Goal: Task Accomplishment & Management: Use online tool/utility

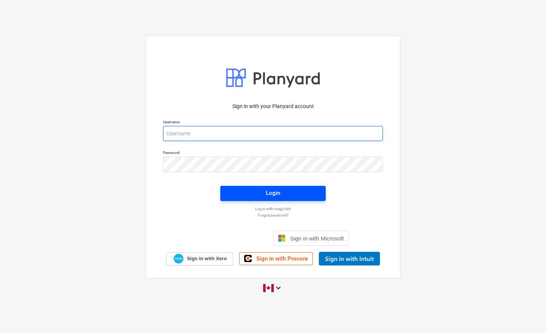
type input "[EMAIL_ADDRESS][DOMAIN_NAME]"
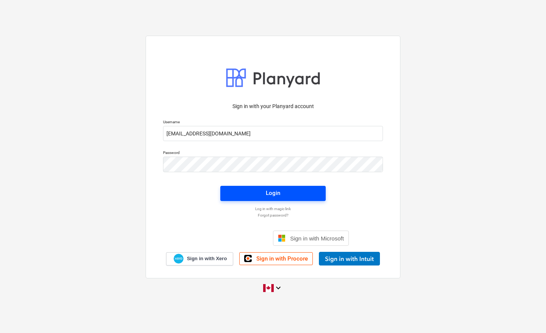
click at [268, 194] on div "Login" at bounding box center [273, 193] width 14 height 10
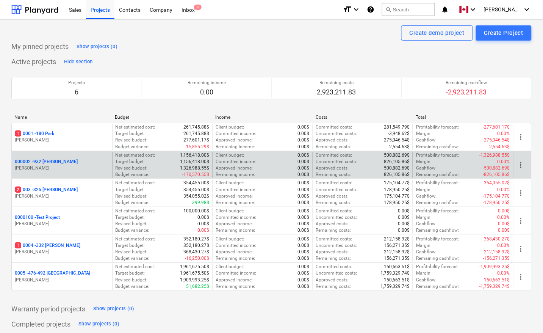
click at [37, 163] on p "000002 - 932 [PERSON_NAME]" at bounding box center [46, 161] width 63 height 6
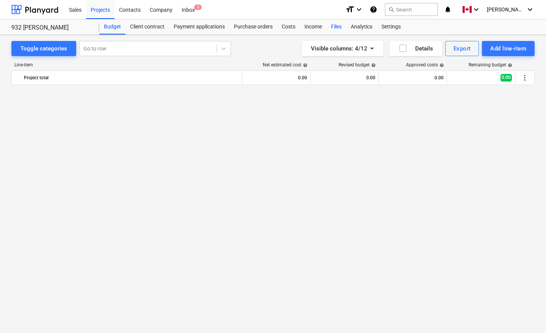
click at [335, 26] on div "Files" at bounding box center [336, 26] width 20 height 15
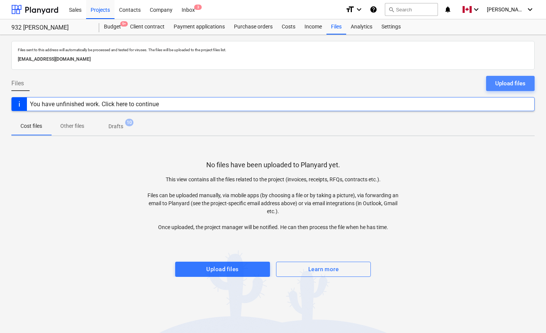
click at [494, 81] on button "Upload files" at bounding box center [510, 83] width 48 height 15
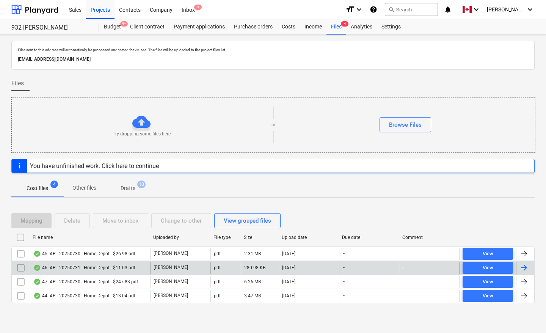
click at [525, 269] on div at bounding box center [523, 267] width 9 height 9
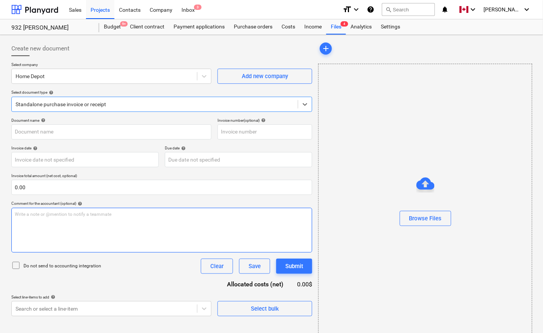
type input "46. AP - 20250731 - Home Depot - $11.03.pdf"
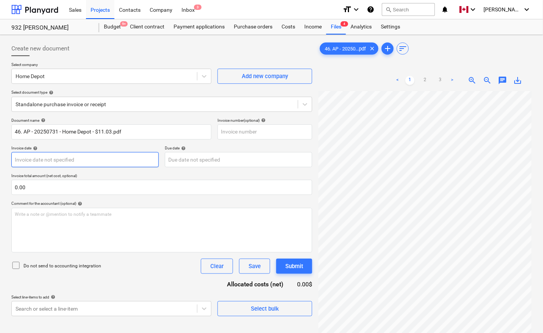
click at [67, 158] on body "Sales Projects Contacts Company Inbox 3 format_size keyboard_arrow_down help se…" at bounding box center [271, 166] width 543 height 333
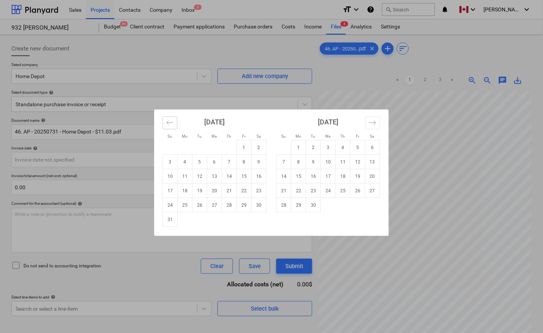
click at [171, 126] on icon "Move backward to switch to the previous month." at bounding box center [169, 122] width 7 height 7
click at [224, 206] on td "31" at bounding box center [229, 205] width 15 height 14
type input "[DATE]"
click at [170, 161] on body "Sales Projects Contacts Company Inbox 3 format_size keyboard_arrow_down help se…" at bounding box center [271, 166] width 543 height 333
click at [174, 125] on button "Move backward to switch to the previous month." at bounding box center [170, 122] width 15 height 13
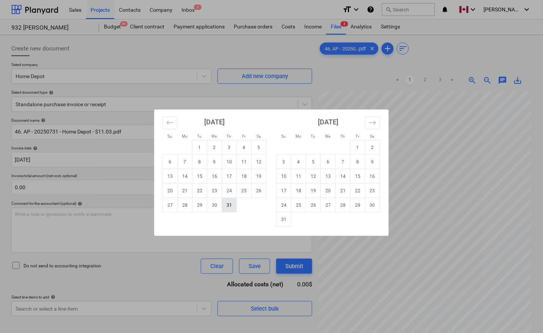
click at [235, 205] on td "31" at bounding box center [229, 205] width 15 height 14
type input "[DATE]"
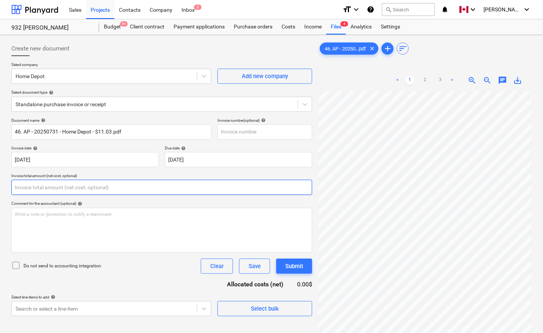
click at [57, 186] on input "text" at bounding box center [161, 187] width 301 height 15
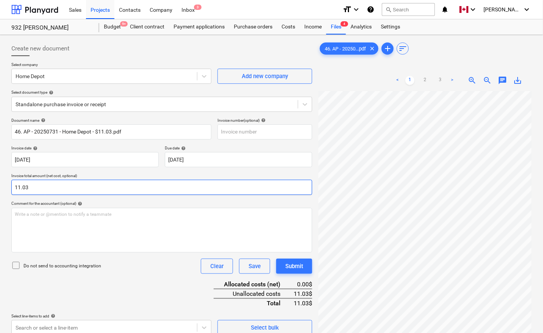
type input "11.03"
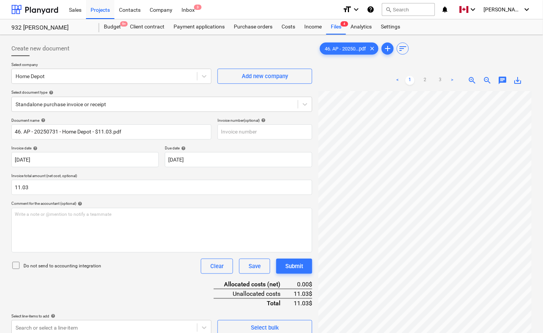
click at [52, 295] on div "Document name help 46. AP - 20250731 - Home Depot - $11.03.pdf Invoice number (…" at bounding box center [161, 226] width 301 height 217
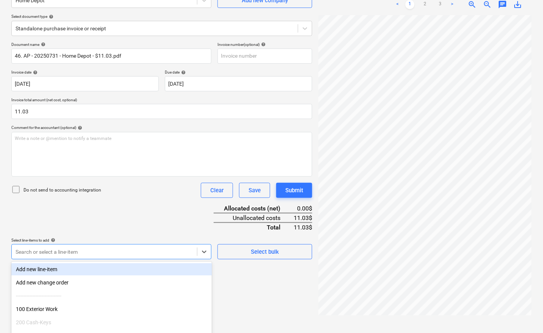
scroll to position [120, 0]
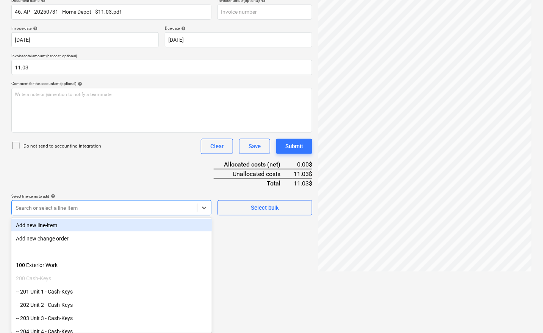
click at [69, 213] on body "Sales Projects Contacts Company Inbox 3 format_size keyboard_arrow_down help se…" at bounding box center [271, 46] width 543 height 333
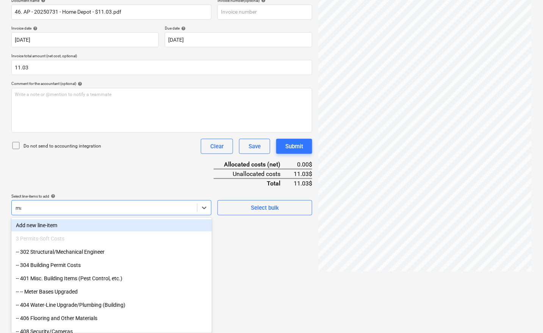
scroll to position [118, 0]
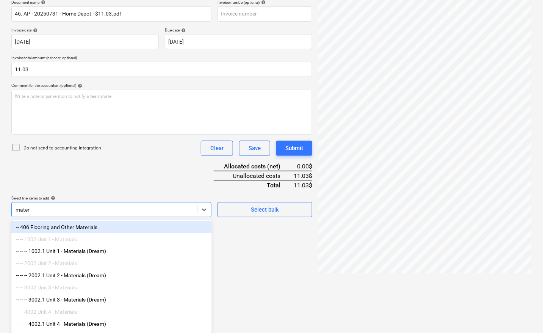
type input "materi"
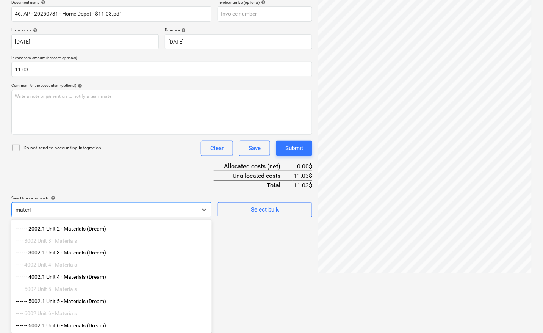
scroll to position [54, 0]
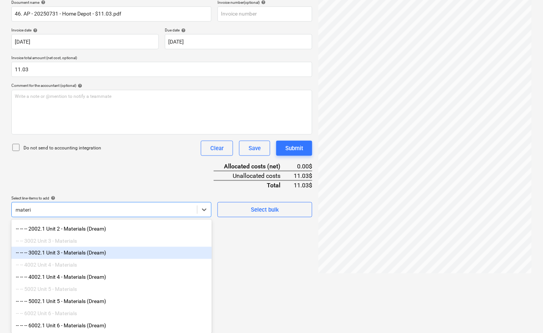
click at [80, 250] on div "-- -- -- 3002.1 Unit 3 - Materials (Dream)" at bounding box center [111, 253] width 200 height 12
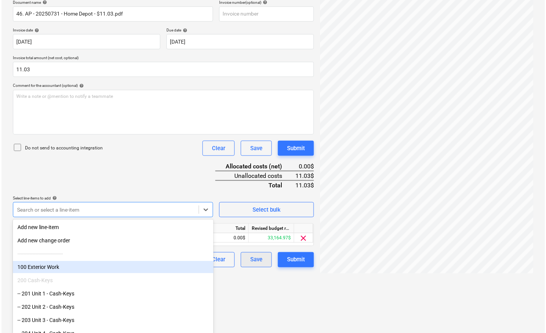
scroll to position [76, 0]
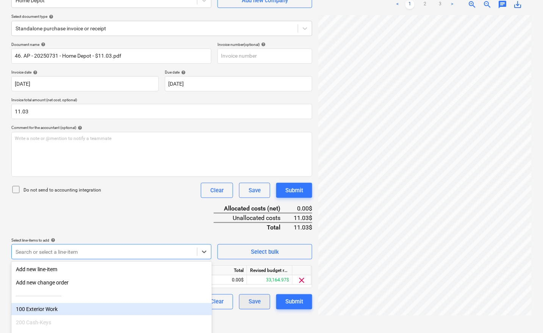
click at [253, 257] on html "Sales Projects Contacts Company Inbox 3 format_size keyboard_arrow_down help se…" at bounding box center [271, 90] width 543 height 333
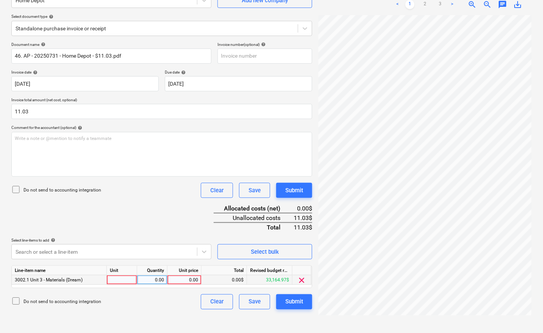
click at [111, 279] on div at bounding box center [122, 279] width 30 height 9
type input "pcs"
type input "11.03"
click at [297, 303] on div "Submit" at bounding box center [294, 302] width 18 height 10
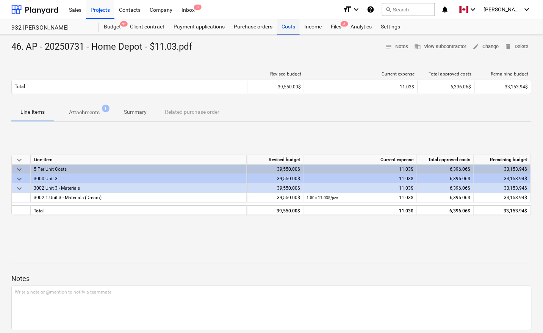
click at [289, 27] on div "Costs" at bounding box center [288, 26] width 23 height 15
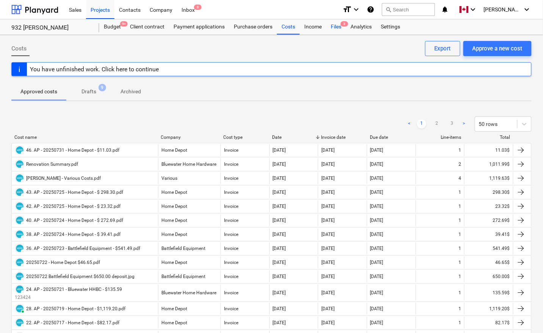
click at [338, 29] on div "Files 3" at bounding box center [336, 26] width 20 height 15
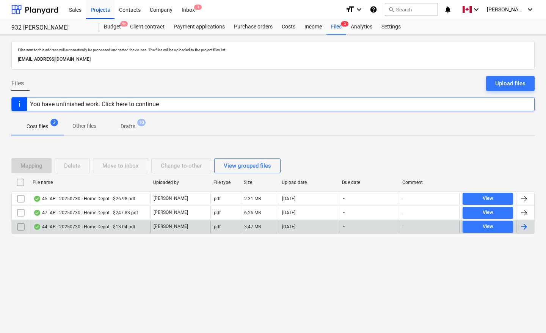
click at [521, 228] on div at bounding box center [523, 226] width 9 height 9
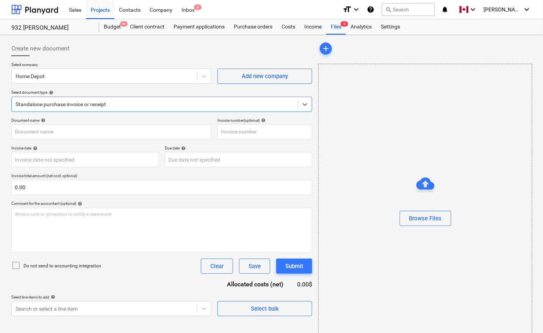
type input "44. AP - 20250730 - Home Depot - $13.04.pdf"
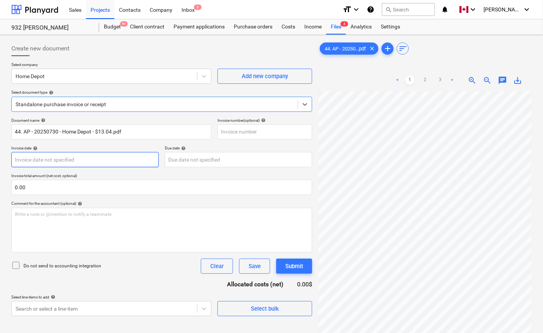
click at [110, 164] on body "Sales Projects Contacts Company Inbox 3 format_size keyboard_arrow_down help se…" at bounding box center [271, 166] width 543 height 333
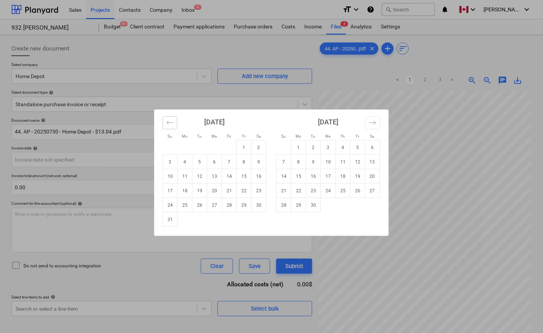
click at [173, 124] on icon "Move backward to switch to the previous month." at bounding box center [169, 122] width 7 height 7
click at [214, 207] on td "30" at bounding box center [214, 205] width 15 height 14
type input "[DATE]"
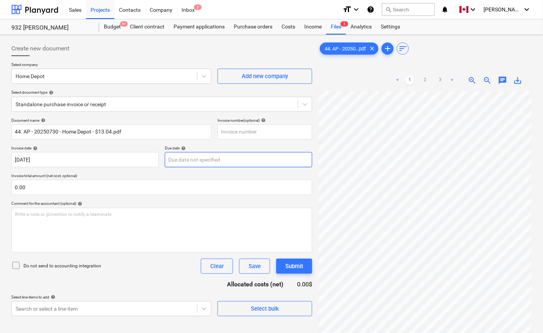
click at [189, 162] on body "Sales Projects Contacts Company Inbox 3 format_size keyboard_arrow_down help se…" at bounding box center [271, 166] width 543 height 333
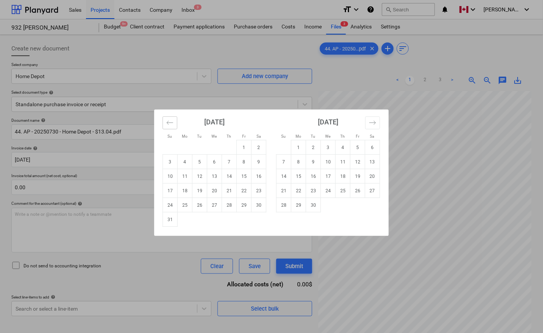
click at [175, 123] on button "Move backward to switch to the previous month." at bounding box center [170, 122] width 15 height 13
click at [216, 203] on td "30" at bounding box center [214, 205] width 15 height 14
type input "[DATE]"
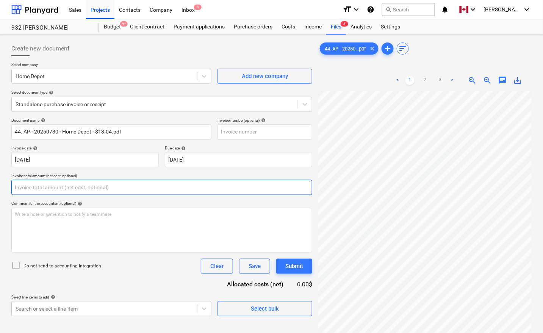
click at [94, 185] on input "text" at bounding box center [161, 187] width 301 height 15
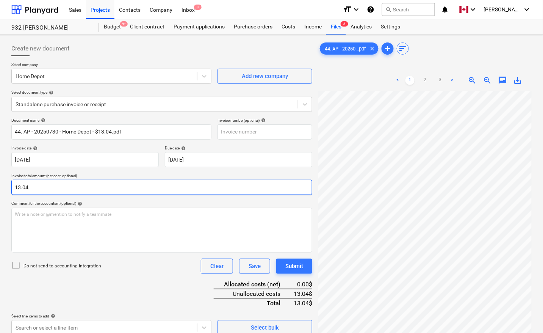
type input "13.04"
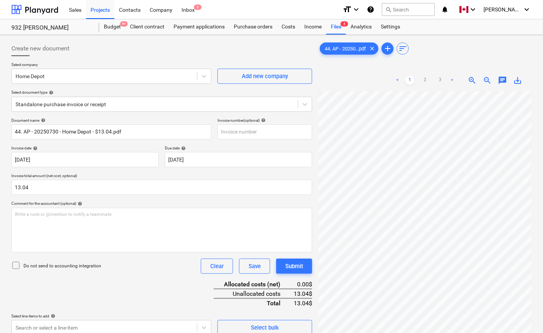
click at [127, 274] on div "Document name help 44. AP - 20250730 - Home Depot - $13.04.pdf Invoice number (…" at bounding box center [161, 226] width 301 height 217
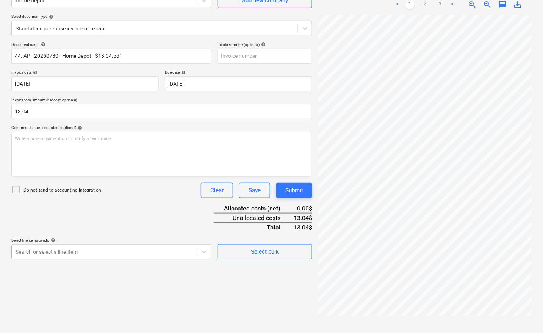
click at [80, 255] on body "Sales Projects Contacts Company Inbox 3 format_size keyboard_arrow_down help se…" at bounding box center [271, 90] width 543 height 333
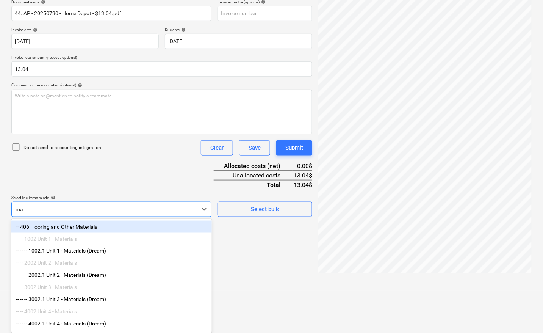
scroll to position [118, 0]
type input "materia"
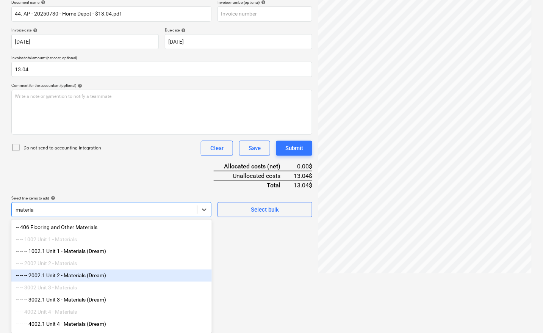
click at [78, 281] on div "-- -- -- 2002.1 Unit 2 - Materials (Dream)" at bounding box center [111, 275] width 200 height 12
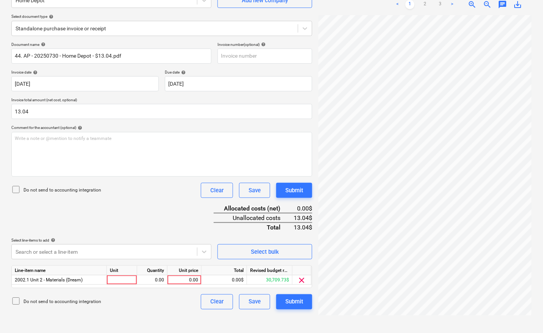
click at [256, 257] on html "Sales Projects Contacts Company Inbox 3 format_size keyboard_arrow_down help se…" at bounding box center [271, 90] width 543 height 333
click at [127, 281] on div at bounding box center [122, 279] width 30 height 9
type input "pcs"
type input "13.04"
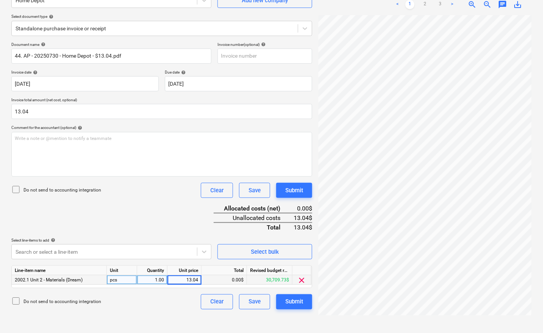
click at [149, 212] on div "Document name help 44. AP - 20250730 - Home Depot - $13.04.pdf Invoice number (…" at bounding box center [161, 175] width 301 height 267
click at [298, 298] on div "Submit" at bounding box center [294, 302] width 18 height 10
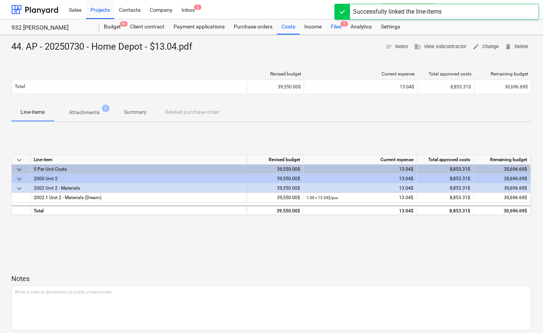
click at [339, 25] on div "Files 2" at bounding box center [336, 26] width 20 height 15
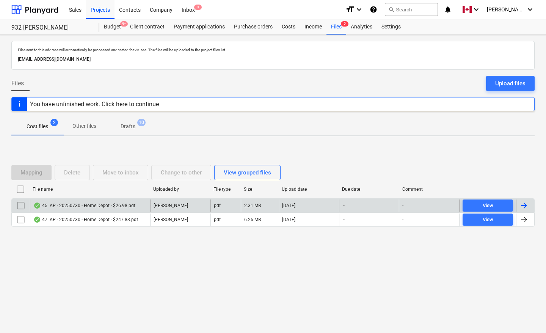
click at [529, 204] on div at bounding box center [525, 205] width 18 height 12
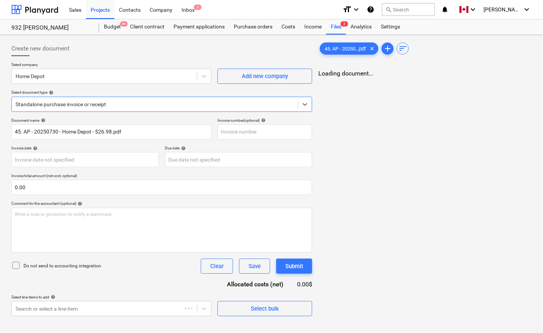
type input "45. AP - 20250730 - Home Depot - $26.98.pdf"
click at [57, 159] on body "Sales Projects Contacts Company Inbox 3 format_size keyboard_arrow_down help se…" at bounding box center [273, 166] width 546 height 333
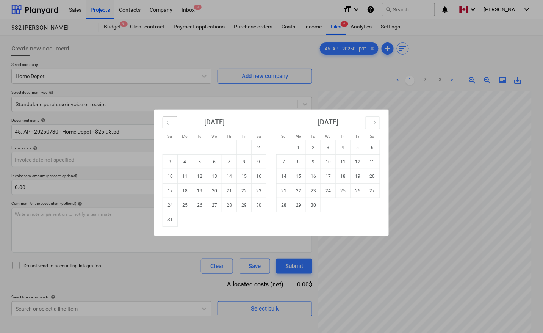
click at [170, 121] on icon "Move backward to switch to the previous month." at bounding box center [169, 122] width 7 height 7
click at [217, 203] on td "30" at bounding box center [214, 205] width 15 height 14
type input "[DATE]"
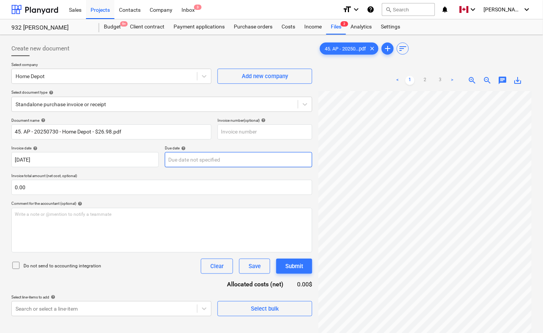
click at [213, 157] on body "Sales Projects Contacts Company Inbox 3 format_size keyboard_arrow_down help se…" at bounding box center [271, 166] width 543 height 333
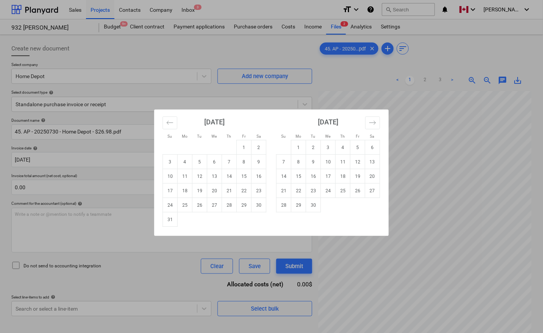
click at [172, 121] on icon "Move backward to switch to the previous month." at bounding box center [169, 122] width 7 height 7
click at [216, 207] on td "30" at bounding box center [214, 205] width 15 height 14
type input "[DATE]"
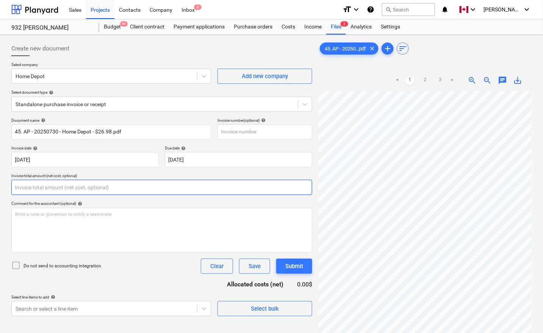
click at [152, 186] on input "text" at bounding box center [161, 187] width 301 height 15
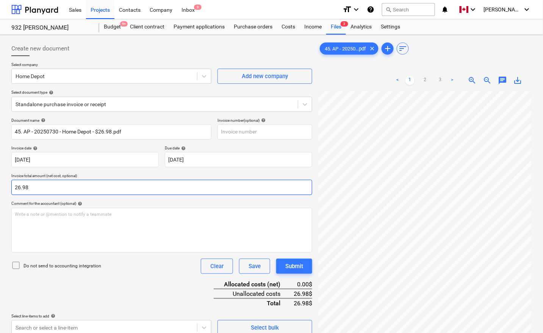
type input "26.98"
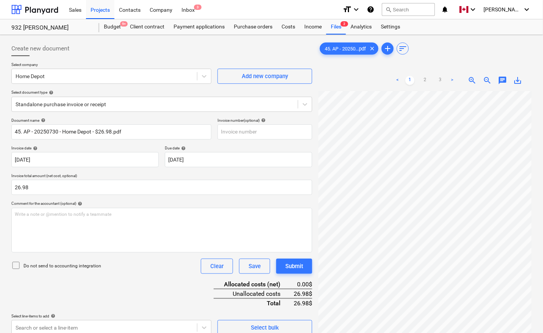
click at [115, 294] on div "Document name help 45. AP - 20250730 - Home Depot - $26.98.pdf Invoice number (…" at bounding box center [161, 226] width 301 height 217
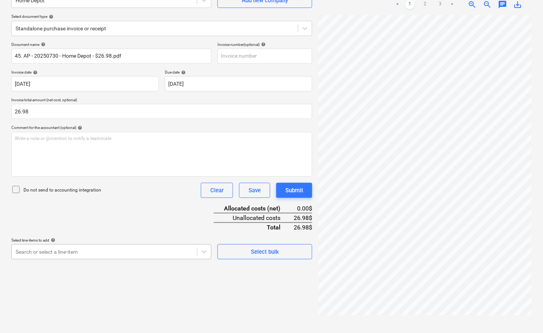
scroll to position [120, 0]
click at [102, 247] on body "Sales Projects Contacts Company Inbox 3 format_size keyboard_arrow_down help se…" at bounding box center [271, 90] width 543 height 333
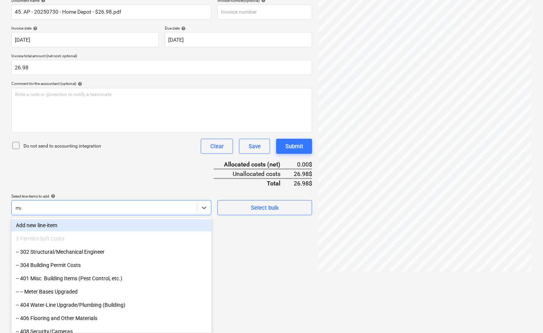
scroll to position [118, 0]
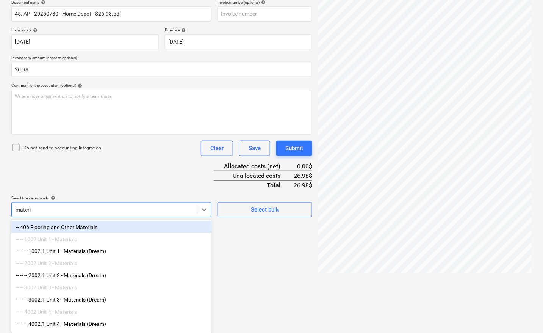
type input "materia"
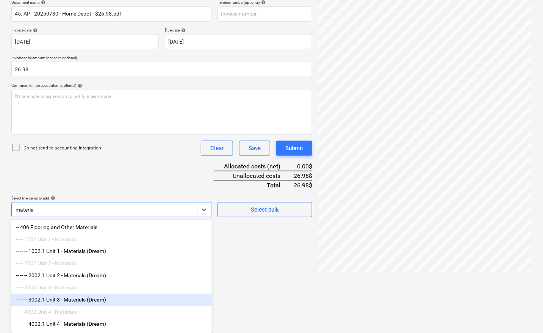
click at [92, 302] on div "-- -- -- 3002.1 Unit 3 - Materials (Dream)" at bounding box center [111, 300] width 200 height 12
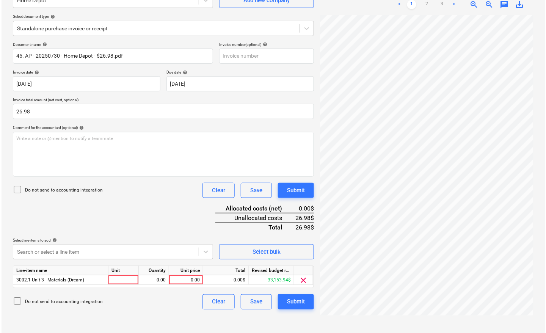
scroll to position [76, 0]
click at [250, 257] on html "Sales Projects Contacts Company Inbox 3 format_size keyboard_arrow_down help se…" at bounding box center [271, 90] width 543 height 333
click at [123, 278] on div at bounding box center [122, 279] width 30 height 9
type input "pcs"
type input "26.98"
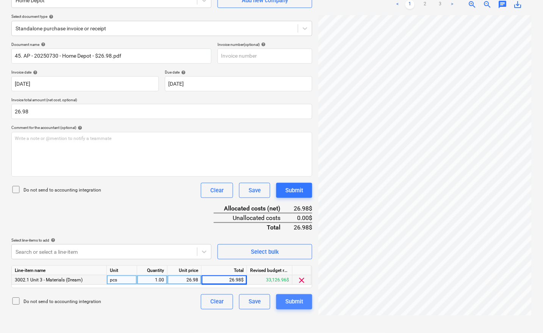
click at [294, 301] on div "Submit" at bounding box center [294, 302] width 18 height 10
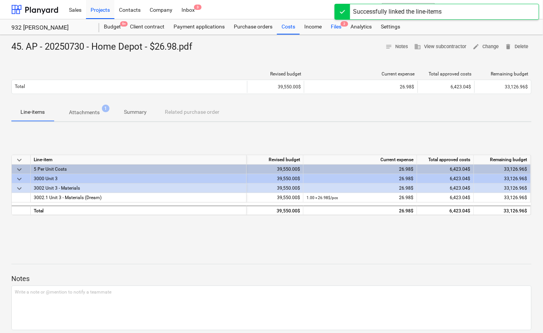
click at [337, 26] on div "Files 2" at bounding box center [336, 26] width 20 height 15
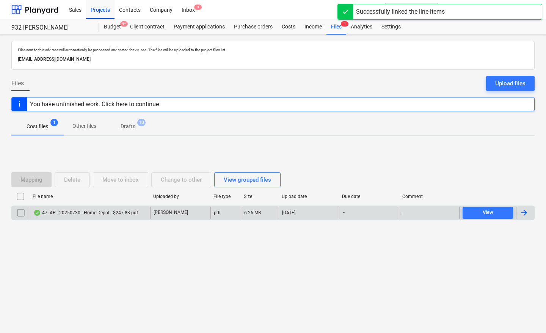
click at [530, 214] on div at bounding box center [525, 212] width 18 height 12
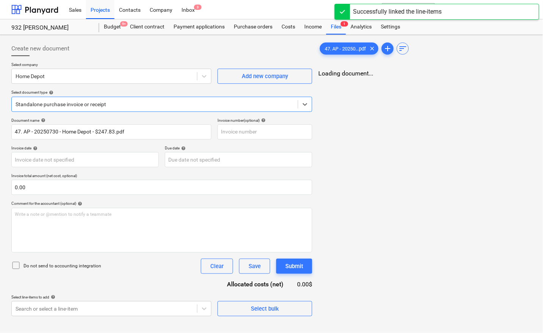
type input "47. AP - 20250730 - Home Depot - $247.83.pdf"
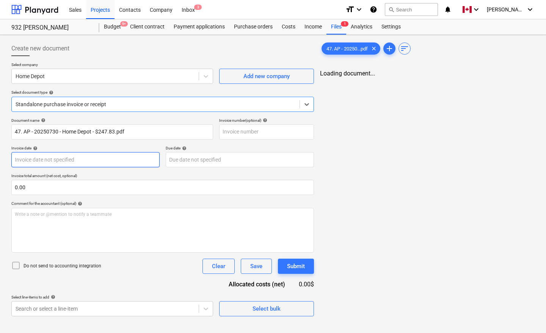
click at [116, 159] on body "Sales Projects Contacts Company Inbox 3 format_size keyboard_arrow_down help se…" at bounding box center [273, 166] width 546 height 333
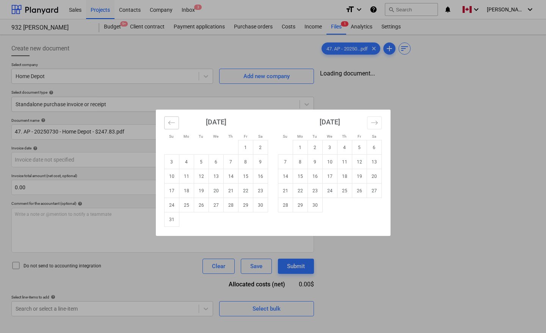
click at [174, 123] on icon "Move backward to switch to the previous month." at bounding box center [171, 122] width 7 height 7
click at [215, 203] on td "30" at bounding box center [214, 205] width 15 height 14
type input "[DATE]"
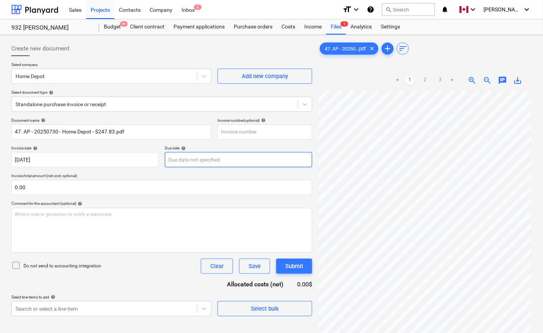
click at [218, 162] on body "Sales Projects Contacts Company Inbox 3 format_size keyboard_arrow_down help se…" at bounding box center [271, 166] width 543 height 333
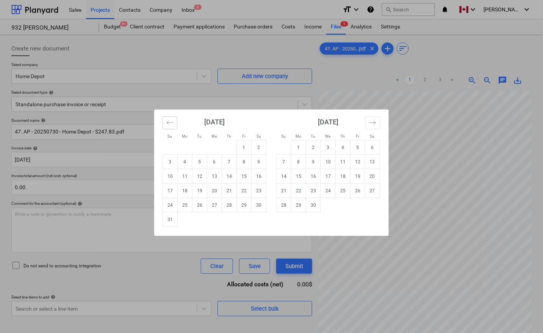
click at [177, 124] on button "Move backward to switch to the previous month." at bounding box center [170, 122] width 15 height 13
click at [214, 206] on td "30" at bounding box center [214, 205] width 15 height 14
type input "[DATE]"
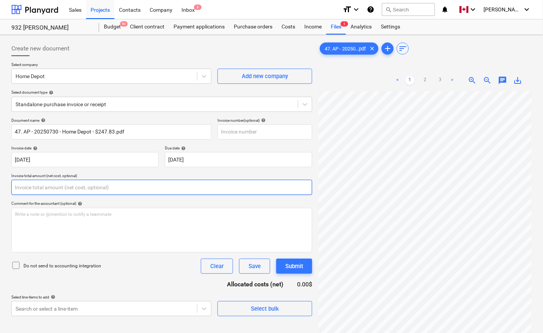
click at [151, 184] on input "text" at bounding box center [161, 187] width 301 height 15
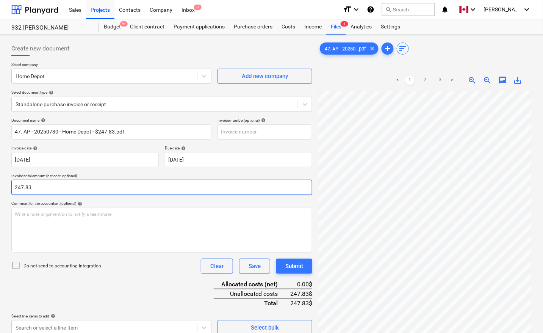
type input "247.83"
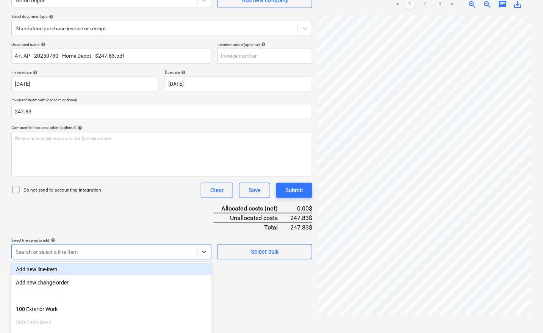
click at [67, 252] on body "Sales Projects Contacts Company Inbox 3 format_size keyboard_arrow_down help se…" at bounding box center [271, 90] width 543 height 333
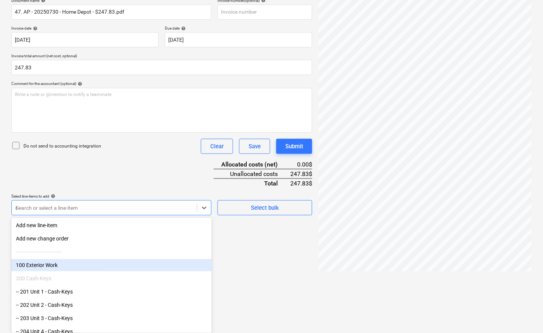
scroll to position [118, 0]
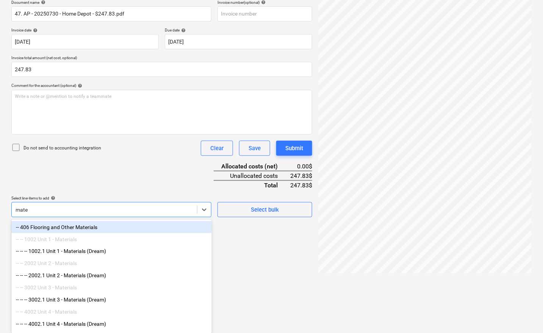
type input "mater"
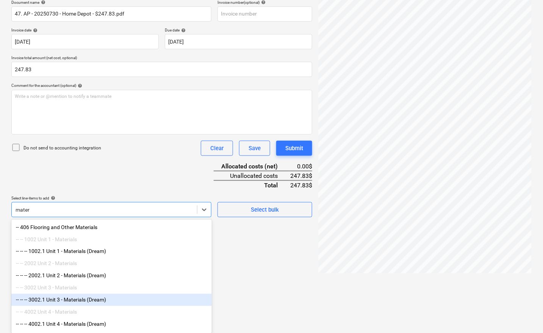
click at [98, 303] on div "-- -- -- 3002.1 Unit 3 - Materials (Dream)" at bounding box center [111, 300] width 200 height 12
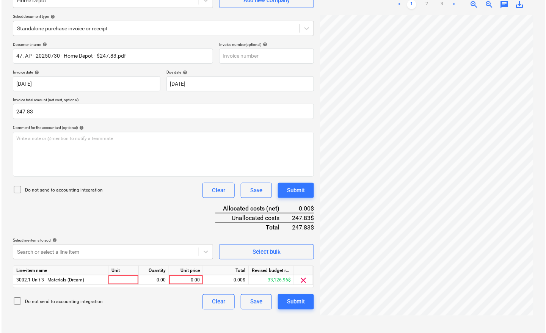
scroll to position [76, 0]
click at [264, 257] on html "Sales Projects Contacts Company Inbox 3 format_size keyboard_arrow_down help se…" at bounding box center [271, 90] width 543 height 333
click at [119, 278] on div at bounding box center [122, 279] width 30 height 9
type input "pcs"
type input "247.83"
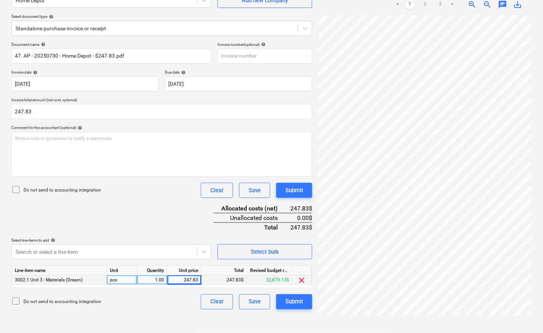
click at [152, 216] on div "Document name help 47. AP - 20250730 - Home Depot - $247.83.pdf Invoice number …" at bounding box center [161, 175] width 301 height 267
click at [136, 208] on div "Document name help 47. AP - 20250730 - Home Depot - $247.83.pdf Invoice number …" at bounding box center [161, 175] width 301 height 267
click at [295, 298] on div "Submit" at bounding box center [294, 302] width 18 height 10
